Goal: Ask a question

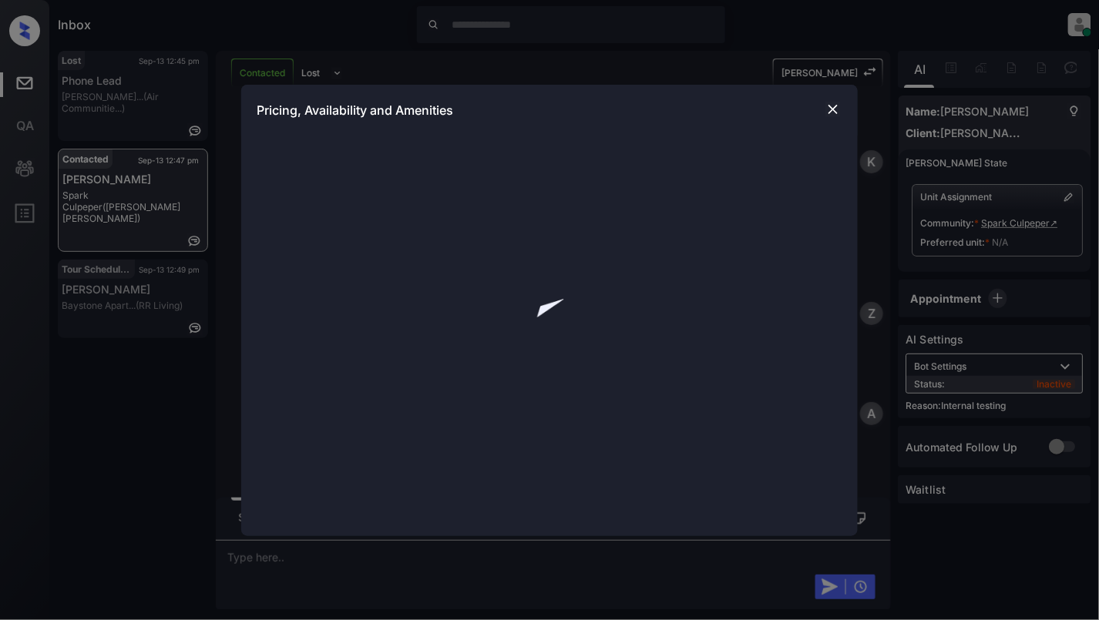
scroll to position [2469, 0]
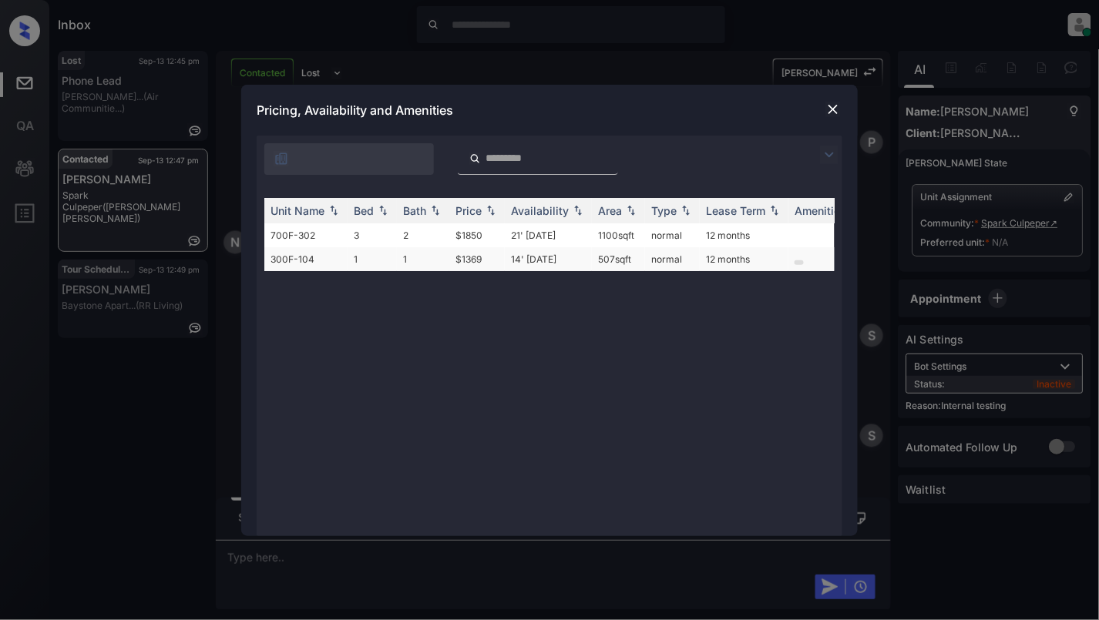
click at [411, 260] on td "1" at bounding box center [423, 259] width 52 height 24
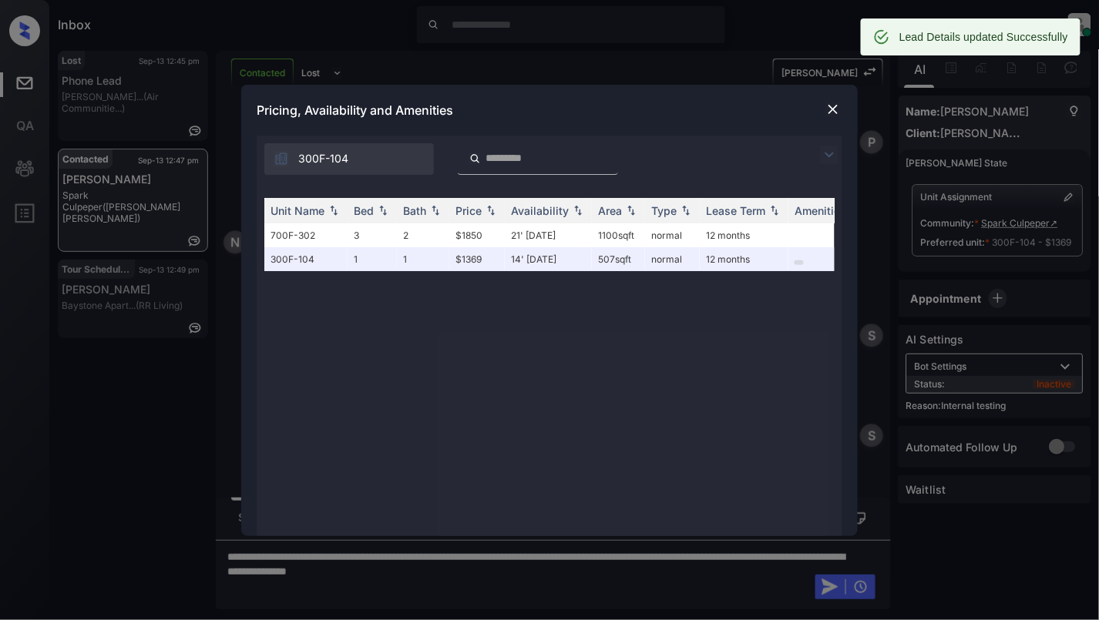
click at [832, 102] on img at bounding box center [832, 109] width 15 height 15
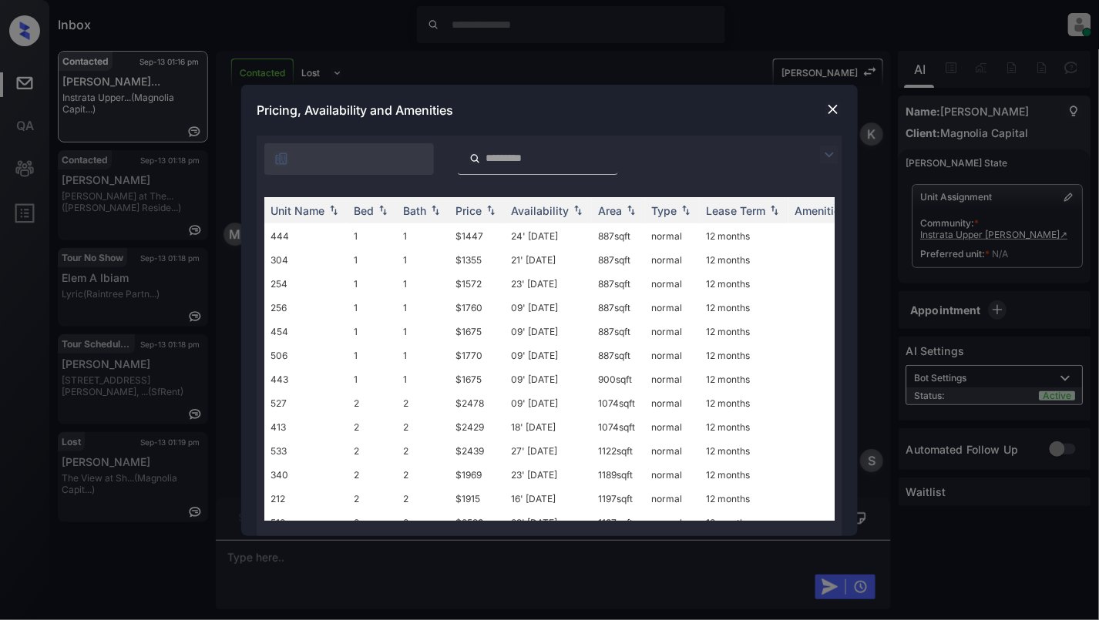
scroll to position [451, 0]
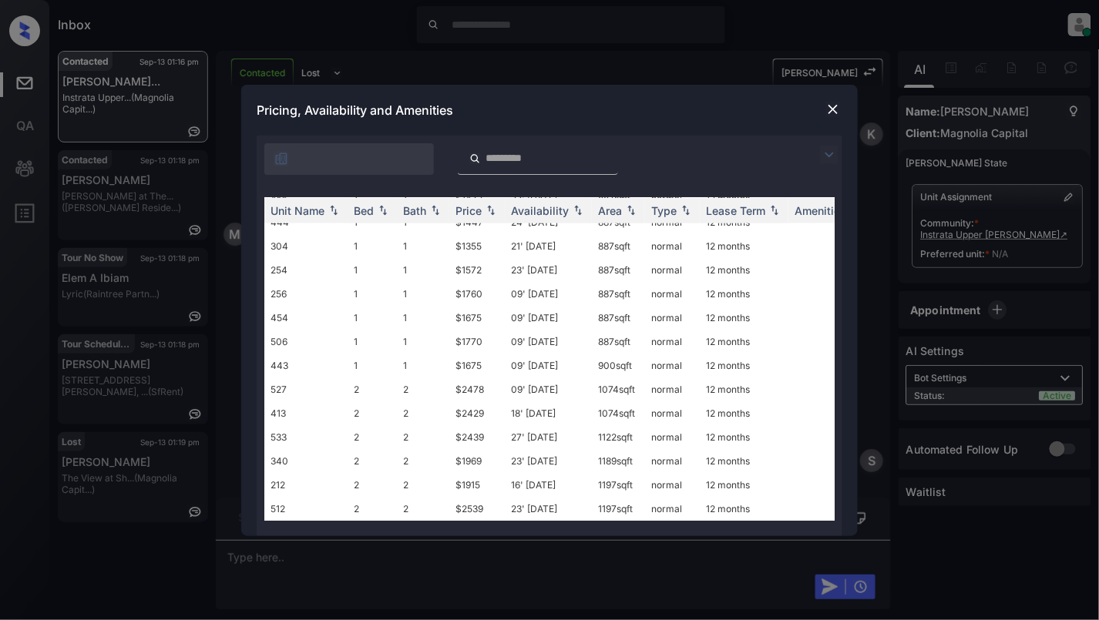
click at [826, 108] on img at bounding box center [832, 109] width 15 height 15
